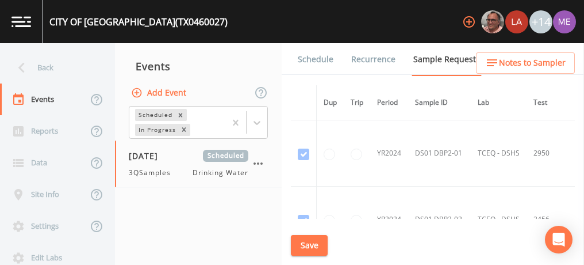
scroll to position [1346, 240]
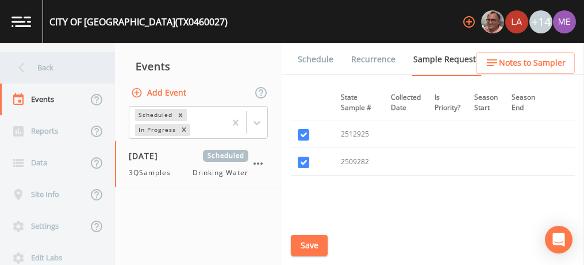
click at [46, 64] on div "Back" at bounding box center [52, 68] width 104 height 32
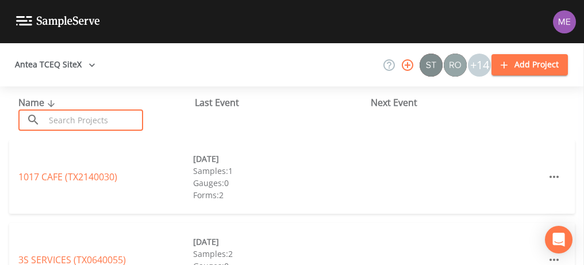
click at [70, 122] on input "text" at bounding box center [94, 119] width 98 height 21
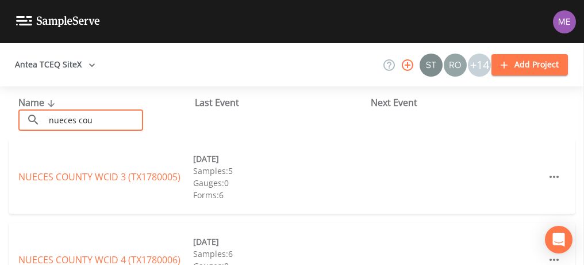
type input "nueces county wcid"
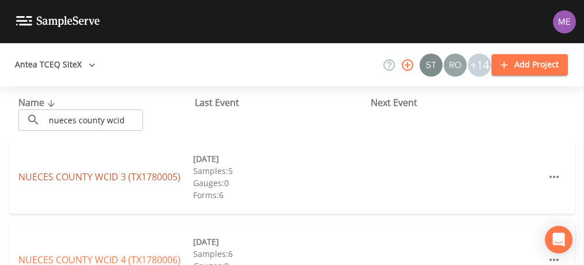
click at [137, 177] on link "NUECES COUNTY WCID 3 (TX1780005)" at bounding box center [99, 176] width 162 height 13
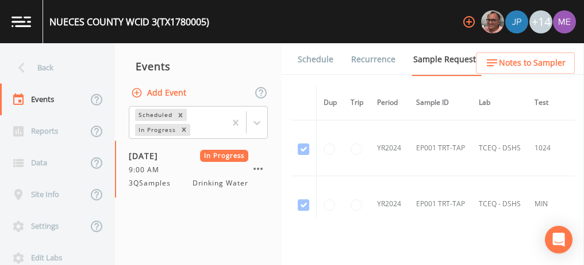
click at [323, 75] on link "Forms" at bounding box center [309, 91] width 27 height 32
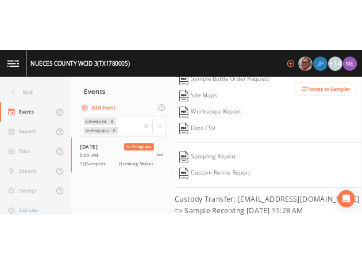
scroll to position [274, 0]
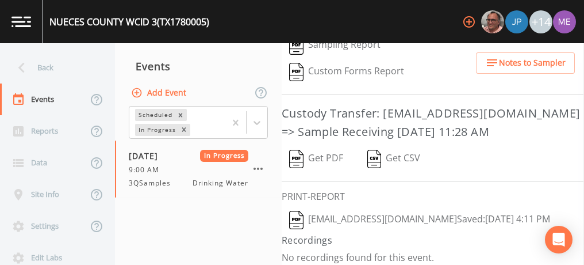
click at [297, 150] on img "button" at bounding box center [296, 159] width 14 height 18
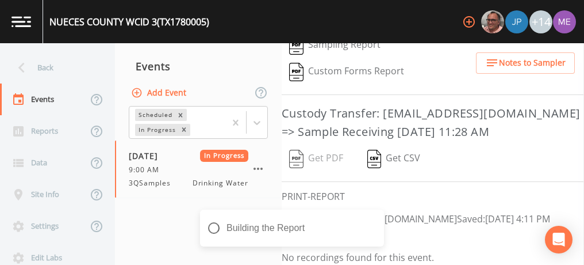
click at [297, 150] on div "Get PDF   Get CSV" at bounding box center [433, 159] width 303 height 26
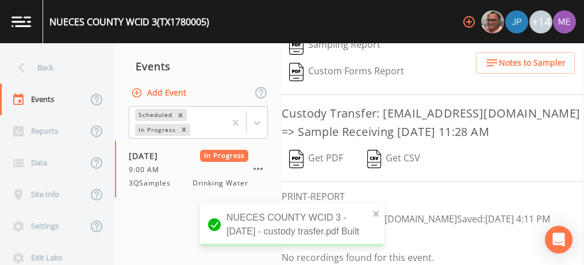
scroll to position [454, 0]
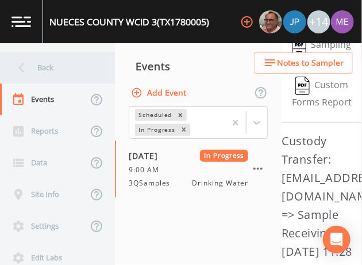
click at [45, 63] on div "Back" at bounding box center [52, 68] width 104 height 32
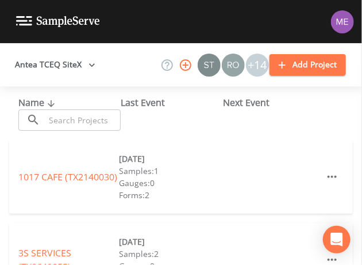
click at [65, 120] on input "text" at bounding box center [83, 119] width 76 height 21
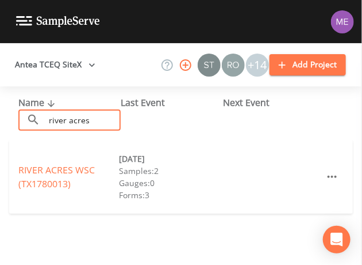
type input "river acres"
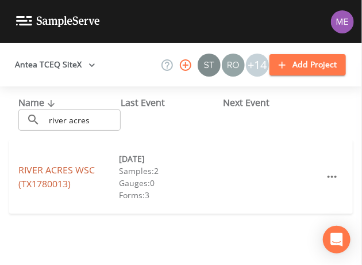
click at [60, 172] on link "[GEOGRAPHIC_DATA] (TX1780013)" at bounding box center [56, 176] width 77 height 26
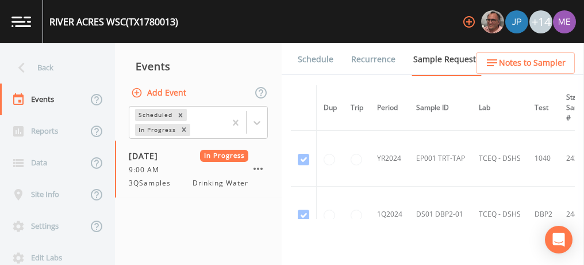
click at [323, 75] on link "Forms" at bounding box center [309, 91] width 27 height 32
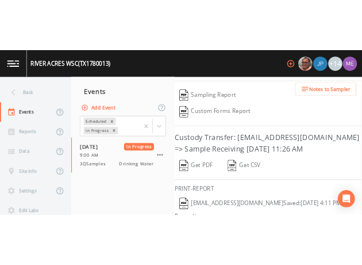
scroll to position [249, 0]
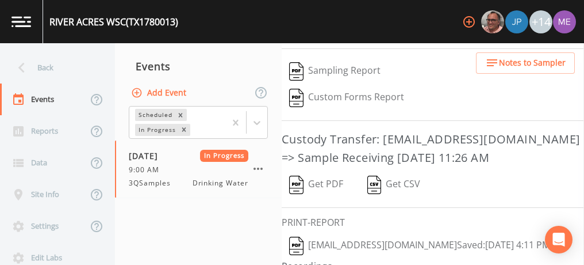
click at [330, 180] on button "Get PDF" at bounding box center [316, 184] width 69 height 26
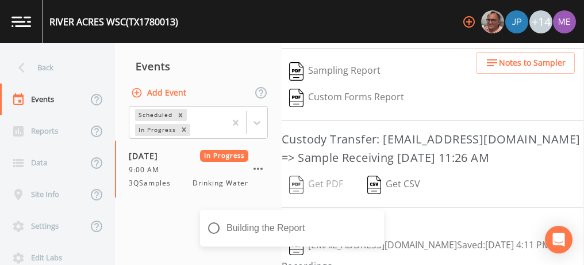
click at [330, 180] on div "Get PDF   Get CSV" at bounding box center [433, 184] width 303 height 26
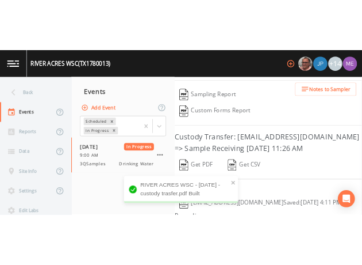
scroll to position [428, 0]
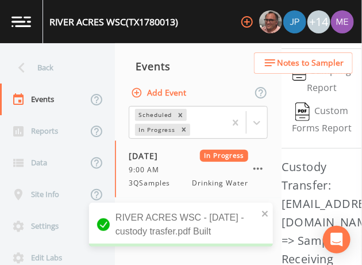
click at [197, 46] on nav "Events Add Event Scheduled In Progress [DATE] In Progress 9:00 AM 3QSamples Dri…" at bounding box center [198, 153] width 167 height 221
